Goal: Contribute content: Add original content to the website for others to see

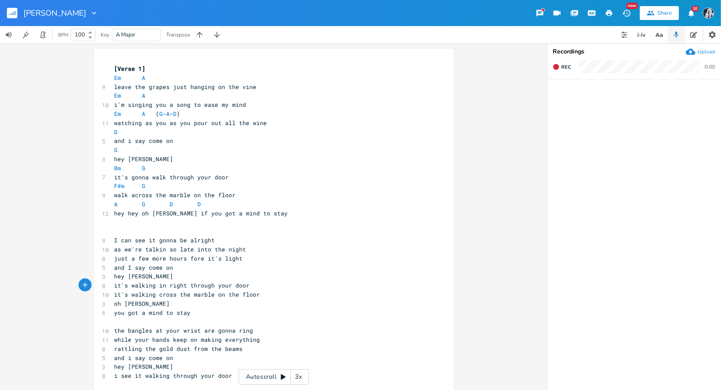
scroll to position [0, 5]
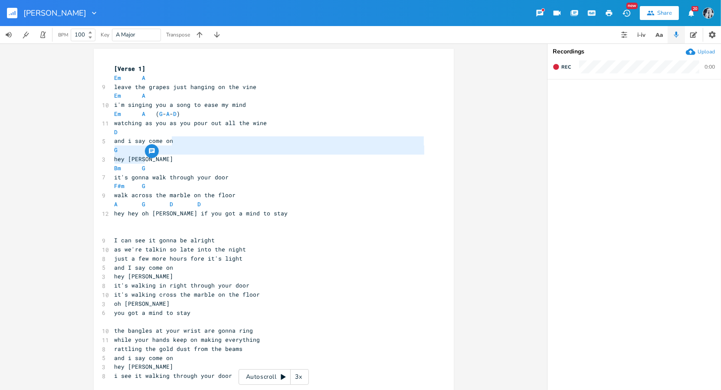
type textarea "hey [PERSON_NAME]"
drag, startPoint x: 0, startPoint y: 0, endPoint x: 258, endPoint y: 157, distance: 301.6
click at [258, 157] on pre "hey [PERSON_NAME]" at bounding box center [269, 158] width 313 height 9
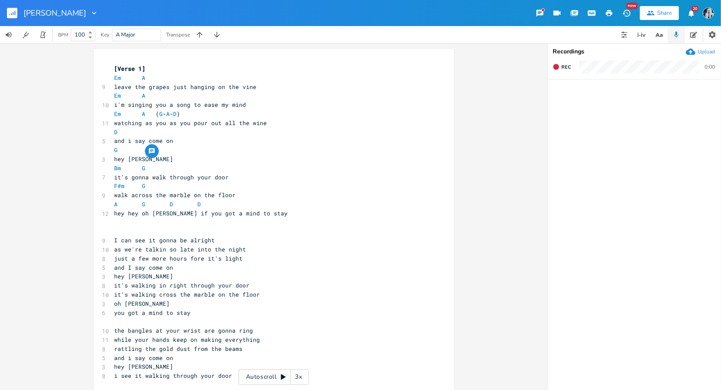
click at [292, 153] on pre "G" at bounding box center [269, 149] width 313 height 9
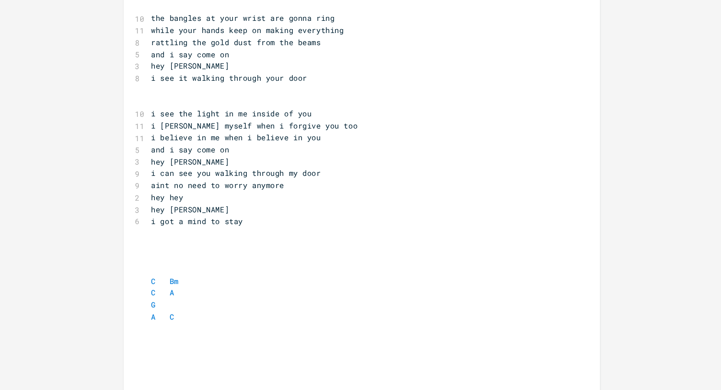
scroll to position [0, 0]
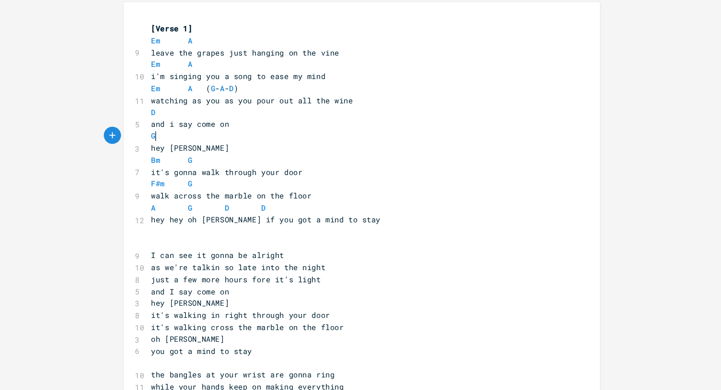
click at [195, 89] on span "leave the grapes just hanging on the vine" at bounding box center [186, 87] width 142 height 8
type textarea "leave the grapes just hanging on the vine"
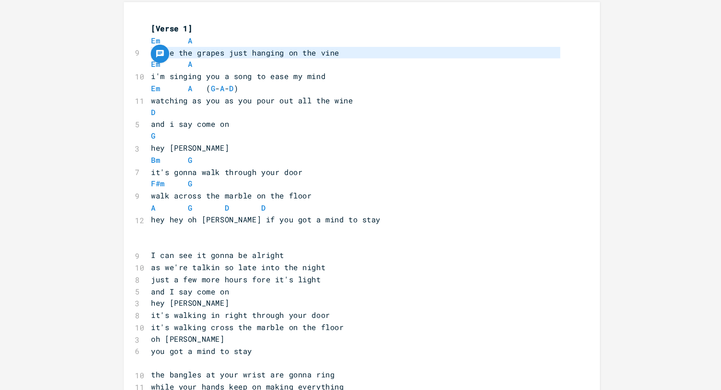
click at [251, 123] on span "watching as you as you pour out all the wine" at bounding box center [191, 123] width 153 height 8
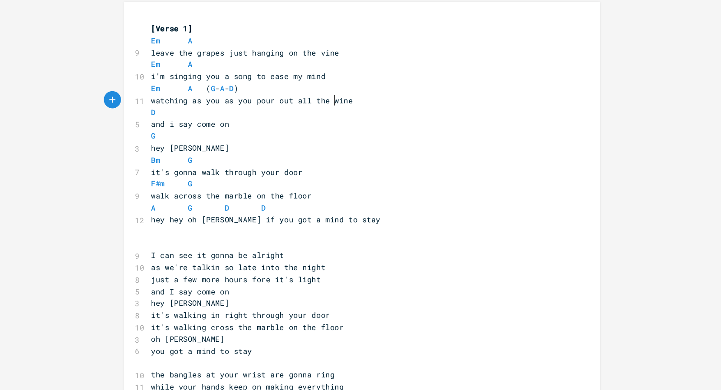
click at [251, 123] on span "watching as you as you pour out all the wine" at bounding box center [191, 123] width 153 height 8
type textarea "wine"
click at [251, 123] on span "watching as you as you pour out all the wine" at bounding box center [191, 123] width 153 height 8
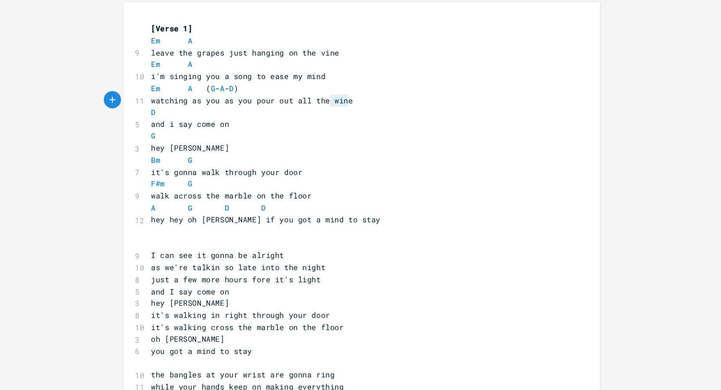
type textarea "watching as you as you pour out all the wine"
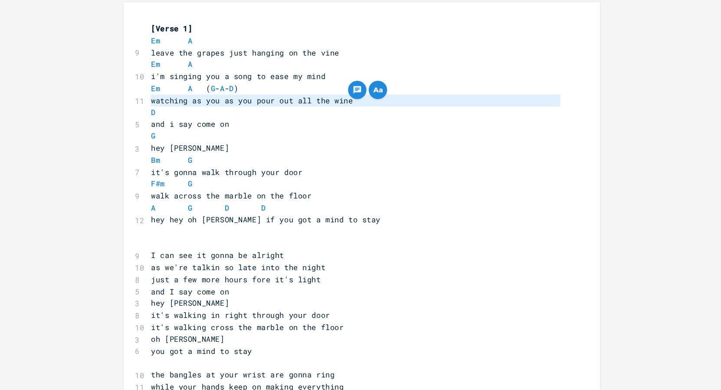
click at [251, 123] on span "watching as you as you pour out all the wine" at bounding box center [191, 123] width 153 height 8
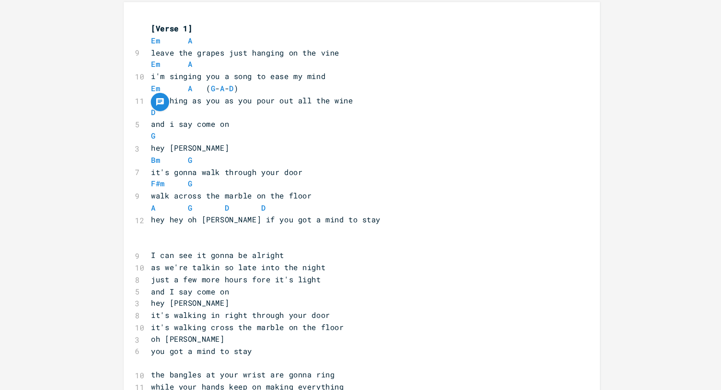
click at [207, 123] on span "watching as you as you pour out all the wine" at bounding box center [191, 123] width 153 height 8
type textarea "out"
click at [207, 123] on span "watching as you as you pour out all the wine" at bounding box center [191, 123] width 153 height 8
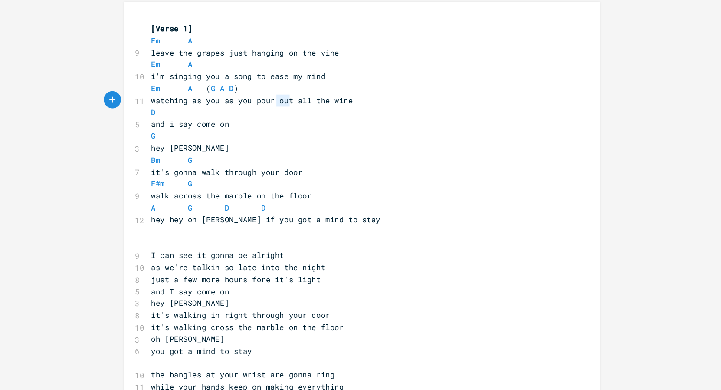
click at [207, 123] on span "watching as you as you pour out all the wine" at bounding box center [191, 123] width 153 height 8
type textarea "watching as you as you pour out all the wine"
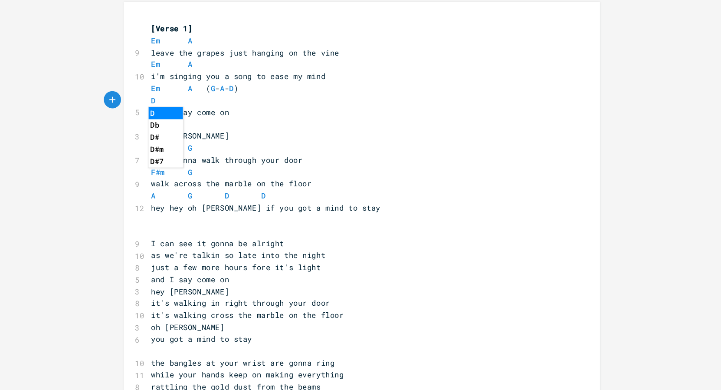
click at [115, 88] on span "leave the grapes just hanging on the vine" at bounding box center [186, 87] width 142 height 8
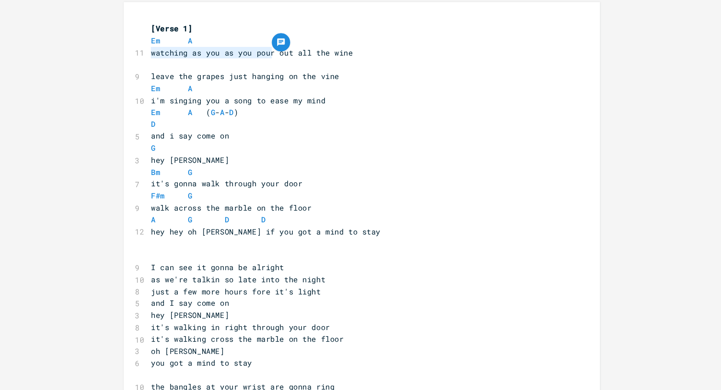
drag, startPoint x: 203, startPoint y: 89, endPoint x: 112, endPoint y: 88, distance: 90.3
click at [115, 88] on span "watching as you as you pour out all the wine" at bounding box center [191, 87] width 153 height 8
type textarea "i see you pouring out"
click at [182, 86] on span "i see you pouring out all the wine" at bounding box center [174, 87] width 118 height 8
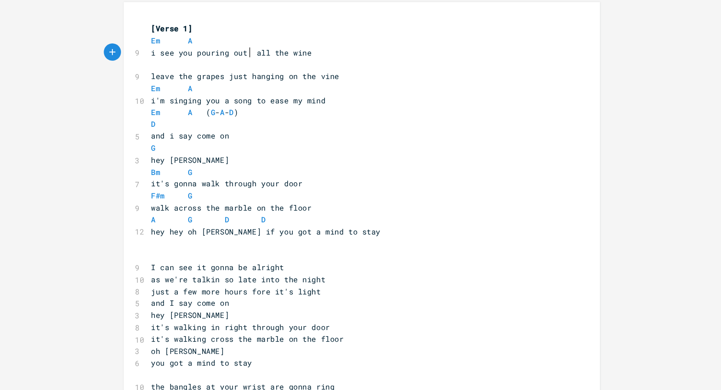
scroll to position [0, 1]
type textarea "o"
type textarea "of"
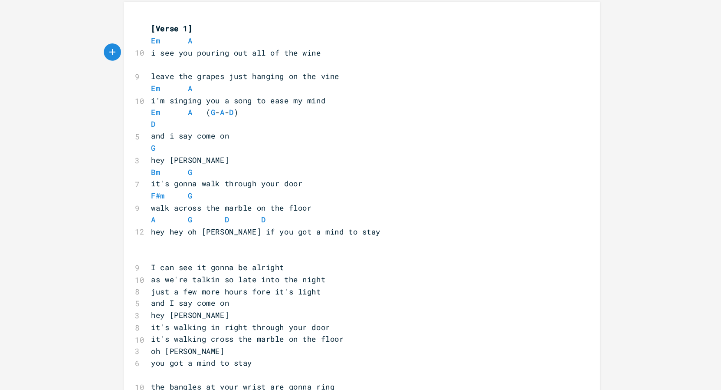
click at [141, 106] on span "leave the grapes just hanging on the vine" at bounding box center [186, 105] width 142 height 8
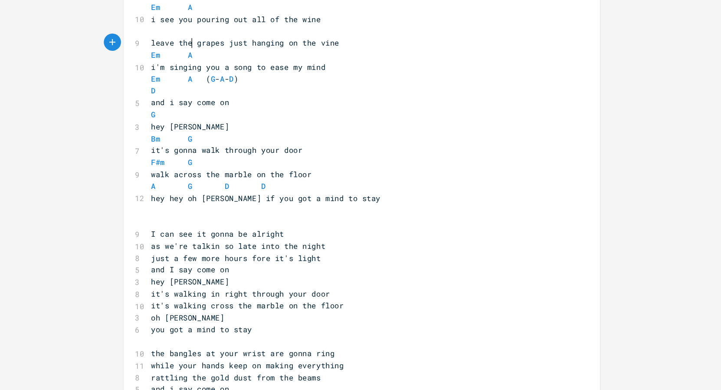
scroll to position [0, 0]
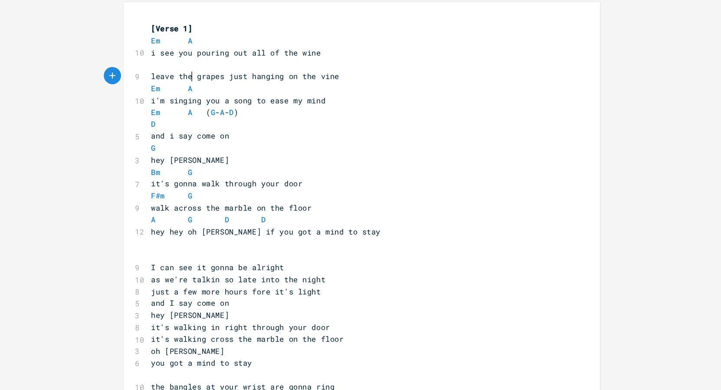
click at [125, 187] on span "it's gonna walk through your door" at bounding box center [172, 186] width 115 height 8
type textarea "luck is"
click at [130, 205] on span "walk across the marble on the floor" at bounding box center [176, 204] width 122 height 8
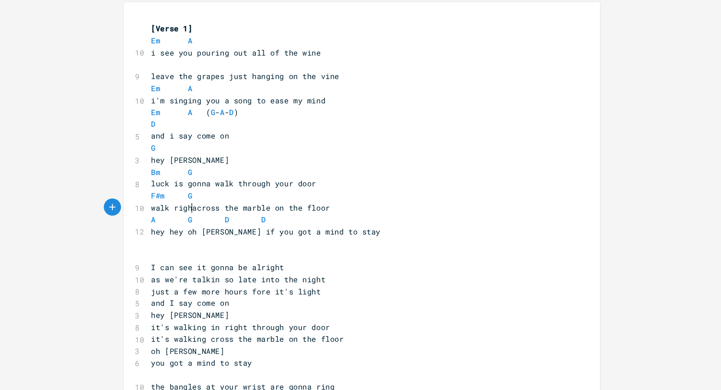
type textarea "righ"
type textarea "t"
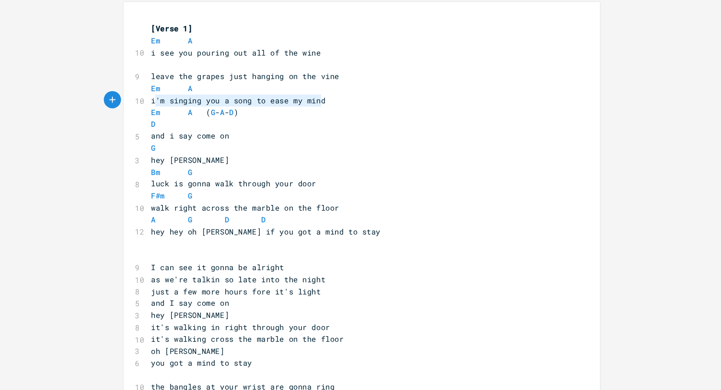
type textarea "i'm singing you a song to ease my mind"
drag, startPoint x: 241, startPoint y: 123, endPoint x: 112, endPoint y: 125, distance: 129.3
click at [113, 125] on pre "i'm singing you a song to ease my mind" at bounding box center [269, 122] width 313 height 9
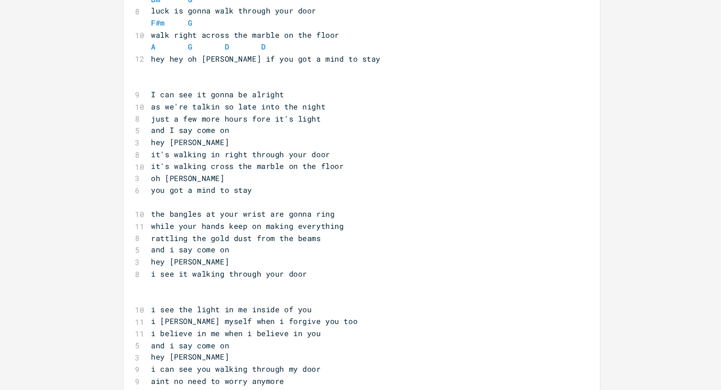
scroll to position [279, 0]
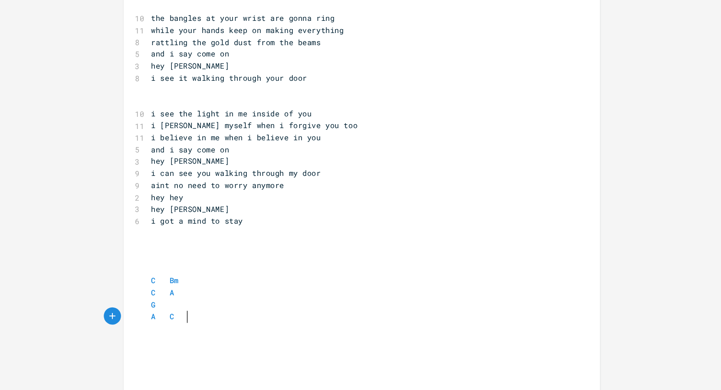
click at [145, 289] on pre "A C" at bounding box center [269, 286] width 313 height 9
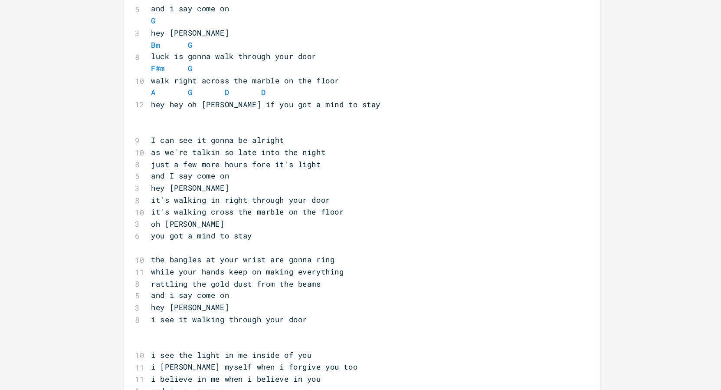
scroll to position [0, 0]
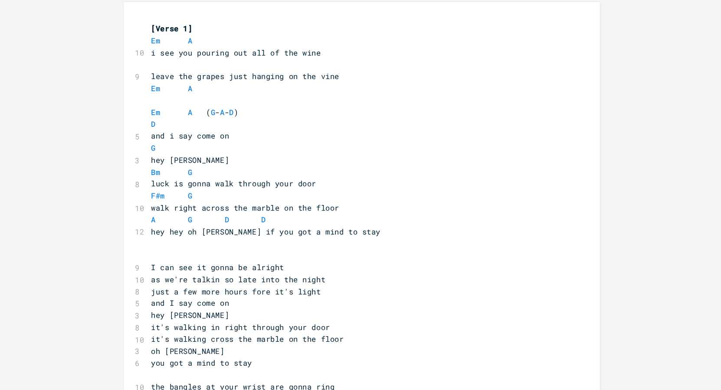
click at [121, 123] on pre "​" at bounding box center [269, 122] width 313 height 9
click at [128, 89] on span "i see you pouring out all of the wine" at bounding box center [179, 87] width 128 height 8
type textarea "watch"
click at [115, 122] on pre "​" at bounding box center [269, 122] width 313 height 9
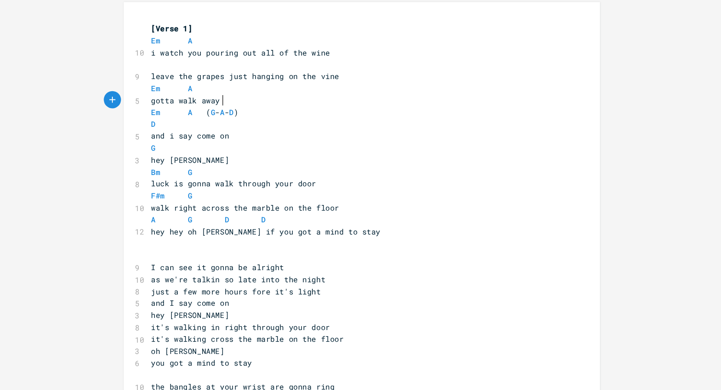
scroll to position [0, 43]
type textarea "gotta walk away from all that's left behind"
drag, startPoint x: 215, startPoint y: 123, endPoint x: 197, endPoint y: 122, distance: 17.8
click at [197, 122] on span "gotta walk away from all that's left behind" at bounding box center [189, 123] width 149 height 8
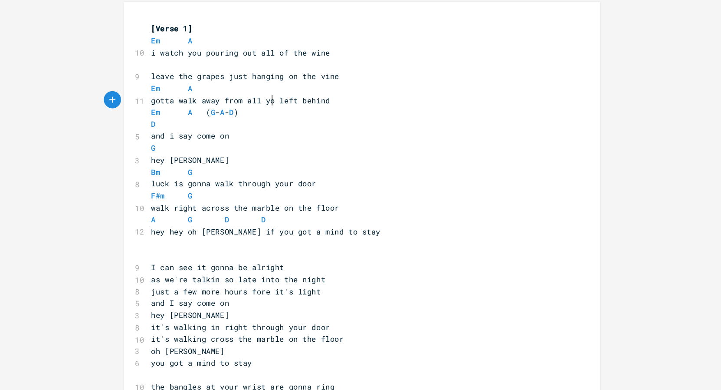
type textarea "you"
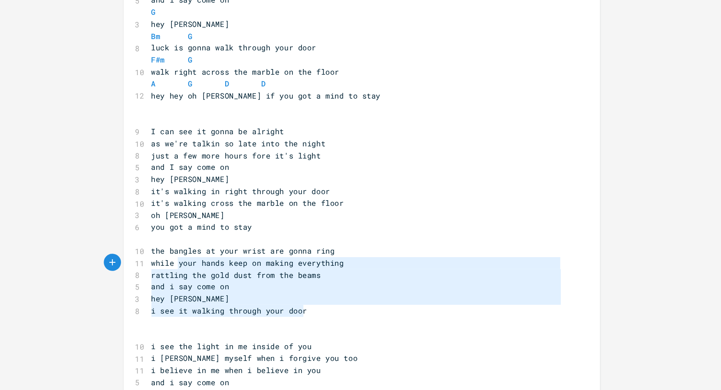
type textarea "the bangles at your wrist are gonna ring while your hands keep on making everyt…"
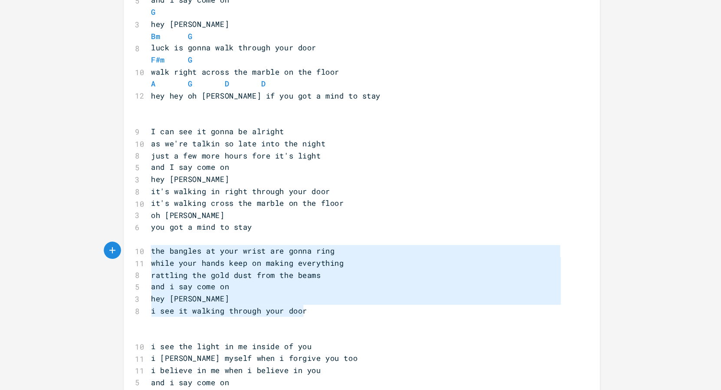
drag, startPoint x: 232, startPoint y: 284, endPoint x: 107, endPoint y: 235, distance: 134.7
click at [107, 235] on div "the bangles at your wrist are gonna ring while your hands keep on making everyt…" at bounding box center [274, 266] width 360 height 641
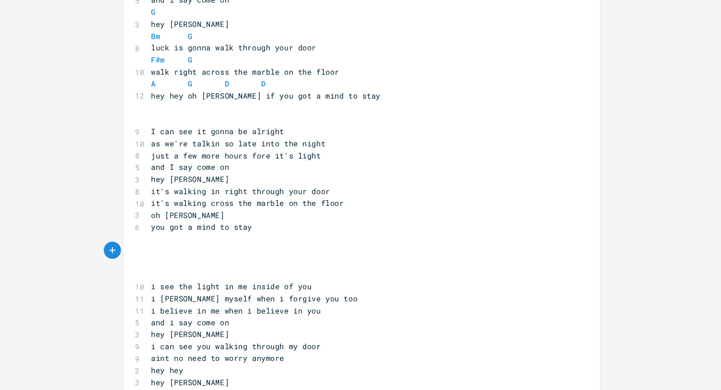
click at [113, 146] on pre "I can see it gonna be alright" at bounding box center [269, 146] width 313 height 9
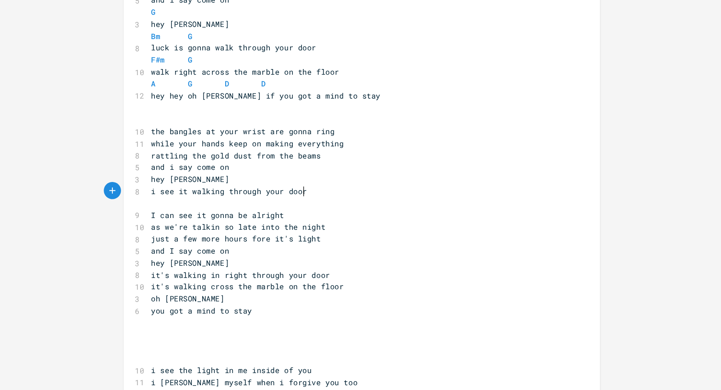
scroll to position [0, 0]
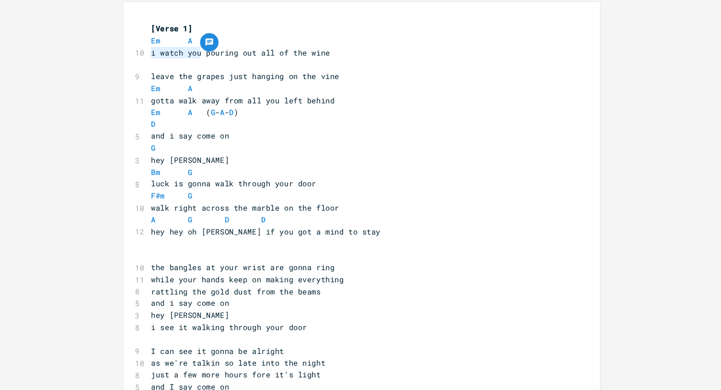
drag, startPoint x: 149, startPoint y: 88, endPoint x: 112, endPoint y: 89, distance: 36.9
click at [113, 90] on pre "i watch you pouring out all of the wine" at bounding box center [269, 86] width 313 height 9
type textarea "as you stand there"
type textarea "and"
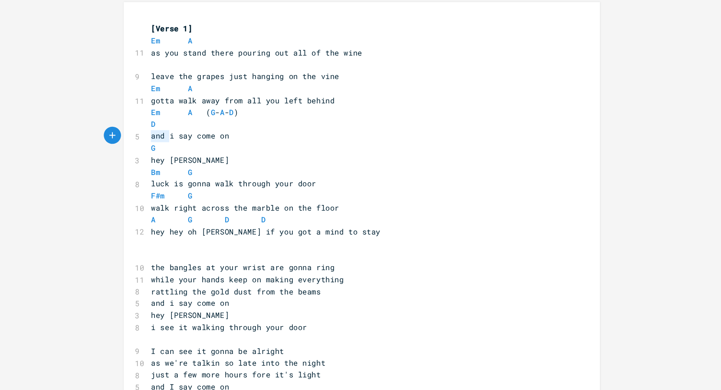
drag, startPoint x: 125, startPoint y: 151, endPoint x: 109, endPoint y: 151, distance: 15.6
click at [109, 151] on div "and x [Verse 1] Em A 11 as you stand there pouring out all of the wine ​ 9 leav…" at bounding box center [274, 379] width 360 height 660
click at [177, 187] on span "luck is gonna walk through your door" at bounding box center [177, 186] width 125 height 8
type textarea "right"
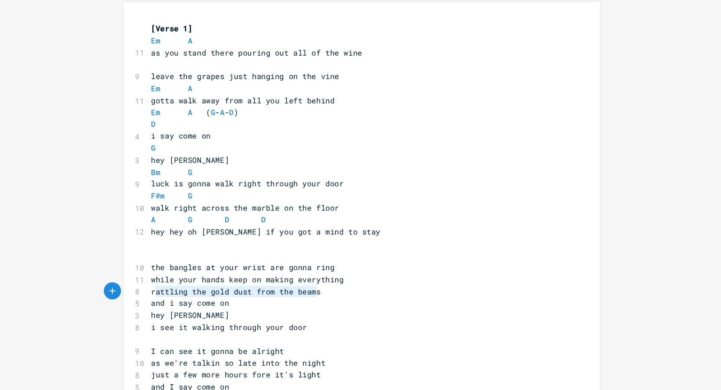
type textarea "rattling the gold dust from the beams"
drag, startPoint x: 240, startPoint y: 268, endPoint x: 113, endPoint y: 270, distance: 126.3
click at [113, 270] on pre "rattling the gold dust from the beams" at bounding box center [269, 267] width 313 height 9
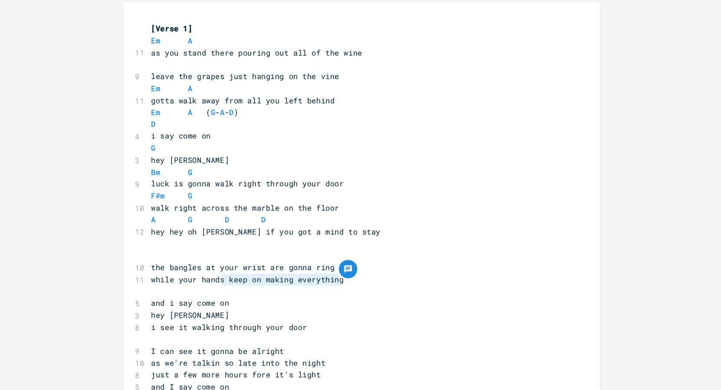
type textarea "keep on making everything"
drag, startPoint x: 254, startPoint y: 261, endPoint x: 168, endPoint y: 262, distance: 85.5
click at [168, 262] on pre "while your hands keep on making everything" at bounding box center [269, 258] width 313 height 9
paste textarea
click at [195, 260] on span "while your hands rattling the gold dust from the beams" at bounding box center [208, 258] width 187 height 8
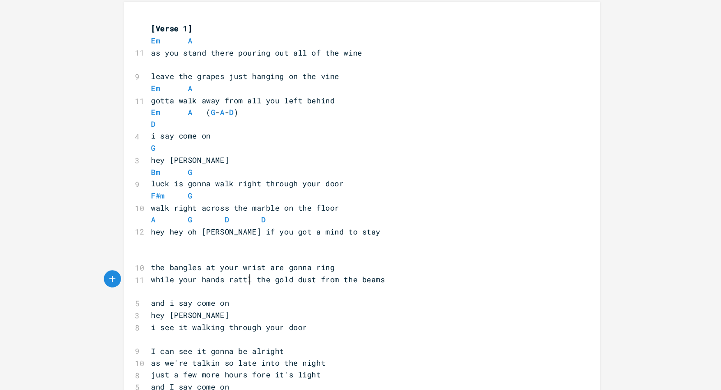
type textarea "e"
click at [118, 269] on pre "​" at bounding box center [269, 267] width 313 height 9
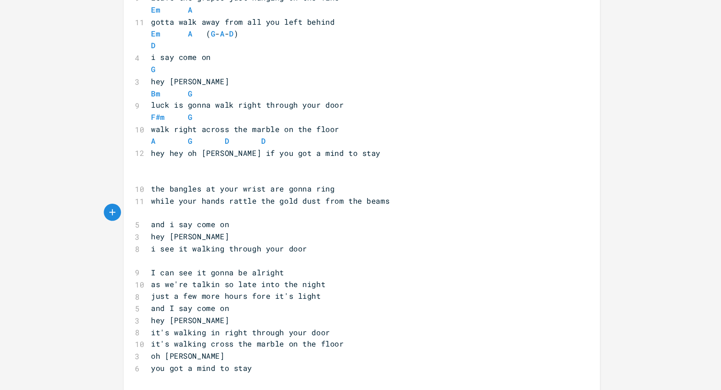
scroll to position [60, 0]
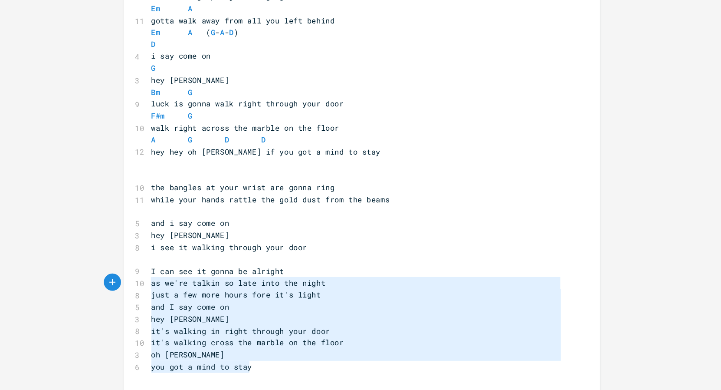
type textarea "I can see it gonna be alright as we're talkin so late into the night just a few…"
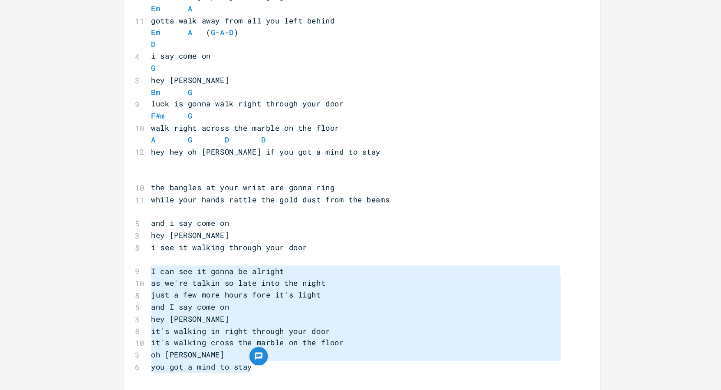
drag, startPoint x: 187, startPoint y: 326, endPoint x: 107, endPoint y: 253, distance: 108.4
click at [107, 253] on div "I can see it gonna be alright as we're talkin so late into the night just a few…" at bounding box center [274, 318] width 360 height 660
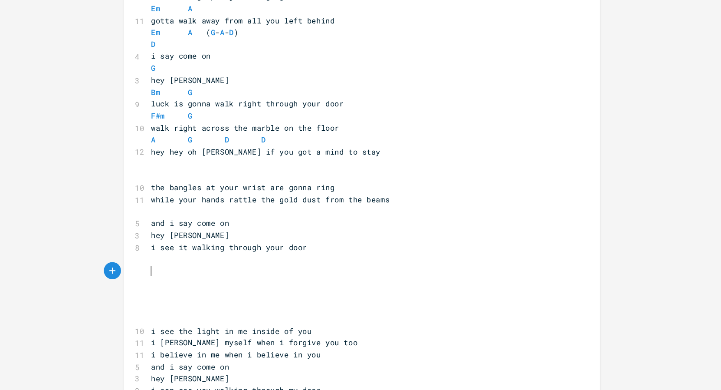
click at [115, 189] on span "the bangles at your wrist are gonna ring" at bounding box center [184, 189] width 139 height 8
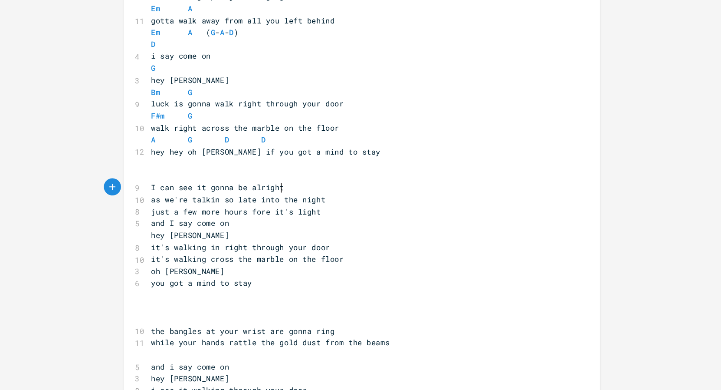
click at [219, 190] on pre "I can see it gonna be alright" at bounding box center [269, 188] width 313 height 9
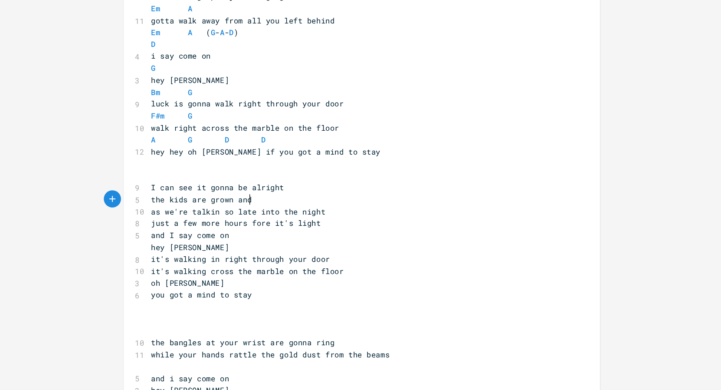
scroll to position [0, 60]
type textarea "the kids are grown and theyre'"
type textarea "all got diplomas in their hands"
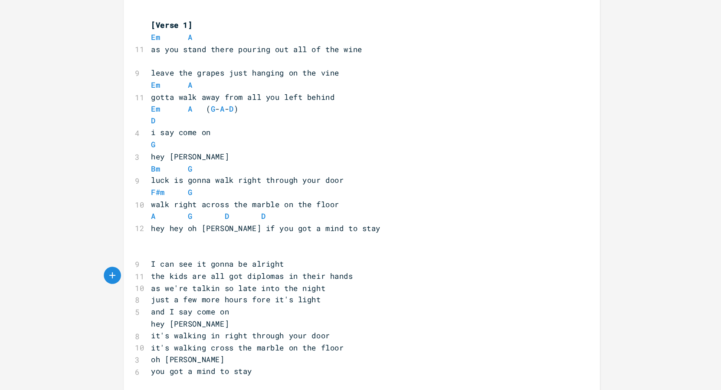
scroll to position [0, 0]
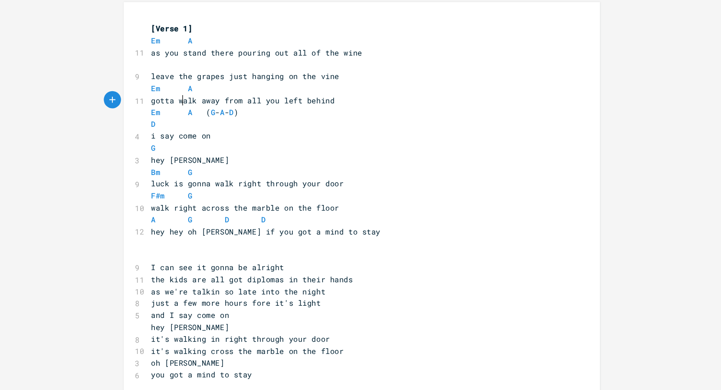
click at [135, 124] on span "gotta walk away from all you left behind" at bounding box center [184, 123] width 139 height 8
click at [131, 122] on span "gotta walk away from all you left behind" at bounding box center [184, 123] width 139 height 8
type textarea "as yab"
